Goal: Find contact information: Find contact information

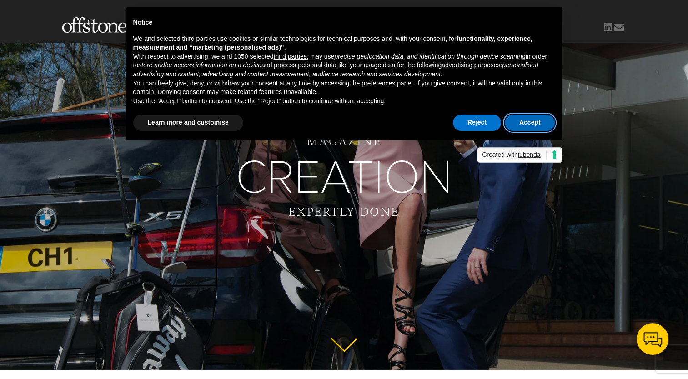
click at [541, 125] on button "Accept" at bounding box center [530, 123] width 50 height 16
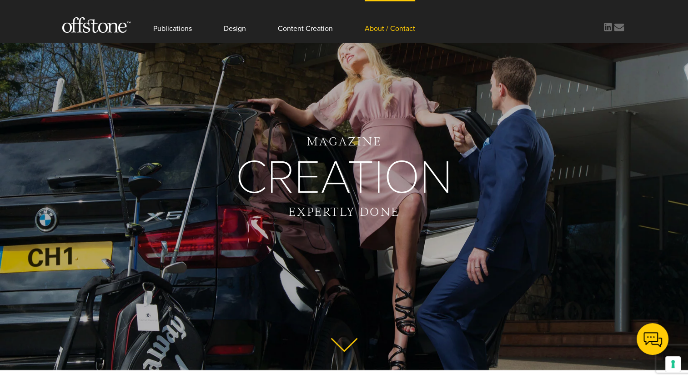
click at [398, 30] on link "About / Contact" at bounding box center [390, 21] width 50 height 42
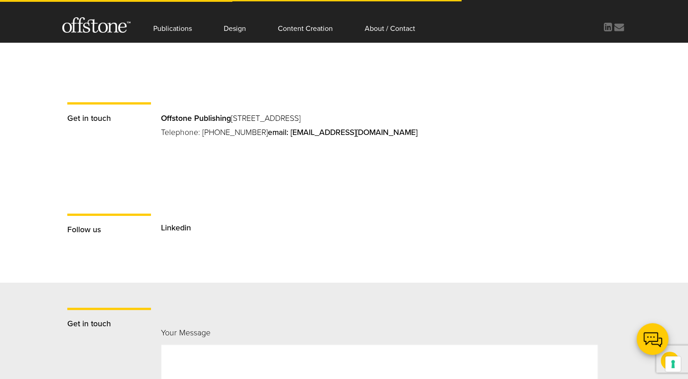
scroll to position [649, 0]
drag, startPoint x: 381, startPoint y: 130, endPoint x: 285, endPoint y: 130, distance: 96.4
click at [285, 130] on p "Offstone Publishing [STREET_ADDRESS] Telephone: [PHONE_NUMBER] email: [EMAIL_AD…" at bounding box center [391, 132] width 460 height 43
copy link "@[DOMAIN_NAME]"
